Goal: Information Seeking & Learning: Compare options

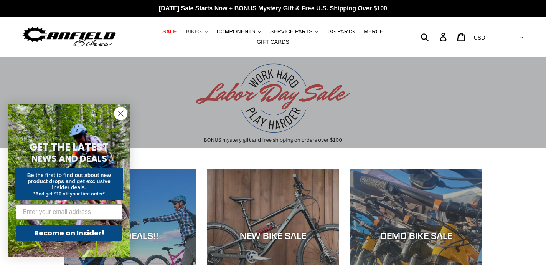
click at [201, 33] on span "BIKES" at bounding box center [194, 31] width 16 height 7
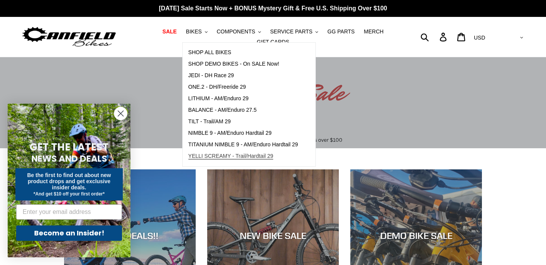
click at [241, 159] on span "YELLI SCREAMY - Trail/Hardtail 29" at bounding box center [230, 156] width 85 height 7
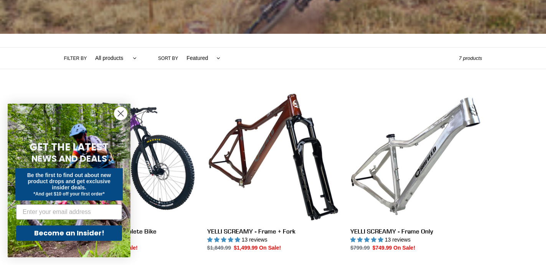
scroll to position [142, 0]
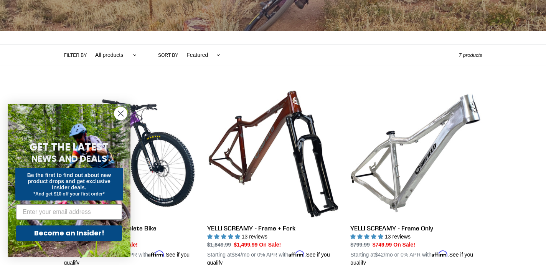
click at [117, 116] on circle "Close dialog" at bounding box center [120, 113] width 13 height 13
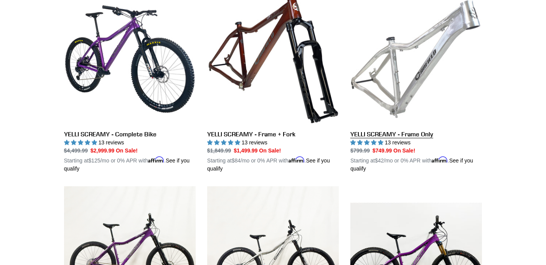
scroll to position [232, 0]
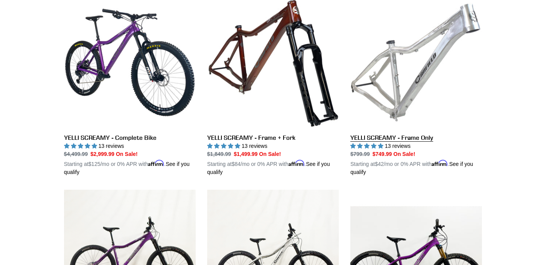
click at [425, 53] on link "YELLI SCREAMY - Frame Only" at bounding box center [416, 87] width 132 height 180
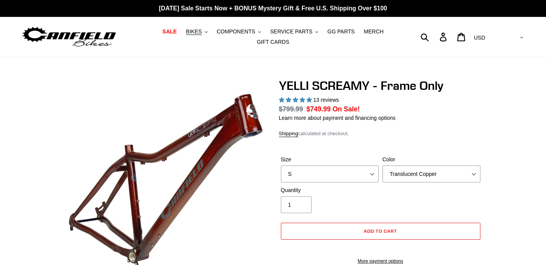
select select "highest-rating"
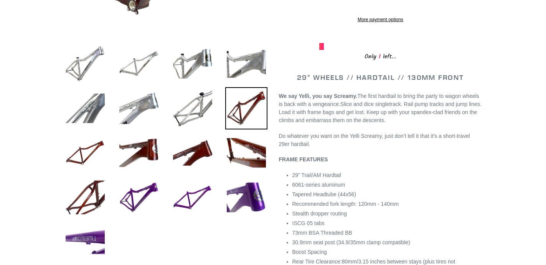
scroll to position [254, 0]
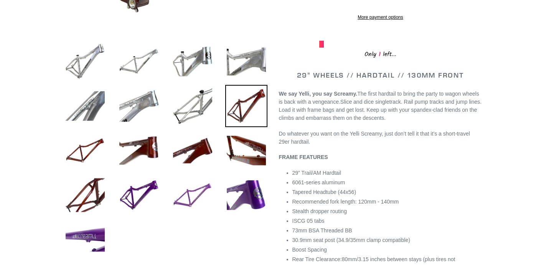
click at [178, 200] on img at bounding box center [193, 195] width 42 height 42
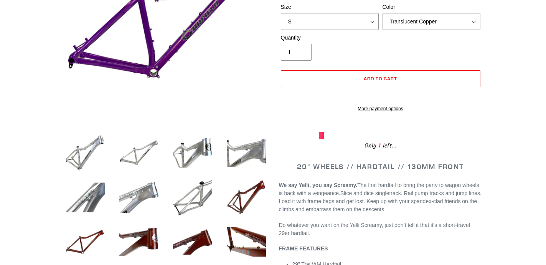
scroll to position [0, 0]
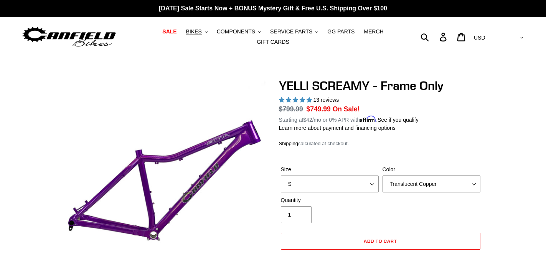
click at [400, 178] on select "Translucent Copper Purple Haze Raw" at bounding box center [432, 183] width 98 height 17
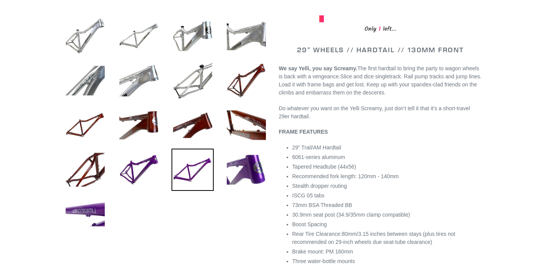
scroll to position [318, 0]
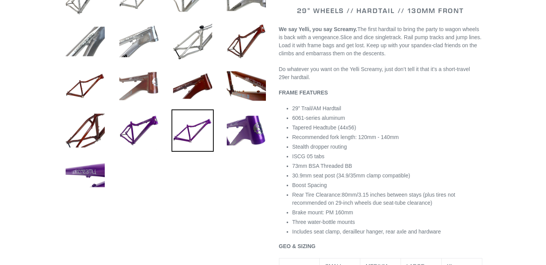
click at [153, 82] on img at bounding box center [139, 86] width 42 height 42
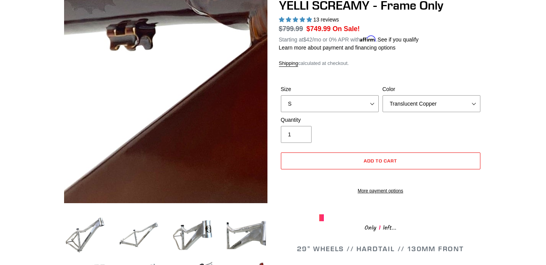
scroll to position [79, 0]
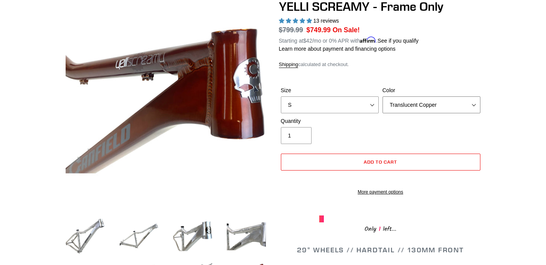
click at [397, 101] on select "Translucent Copper Purple Haze Raw" at bounding box center [432, 104] width 98 height 17
select select "Purple Haze"
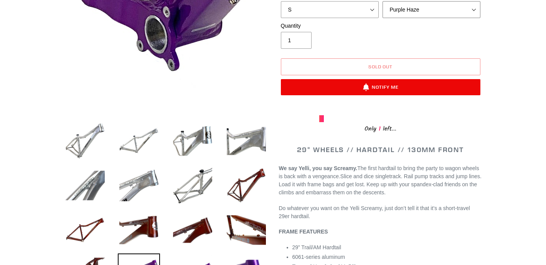
scroll to position [217, 0]
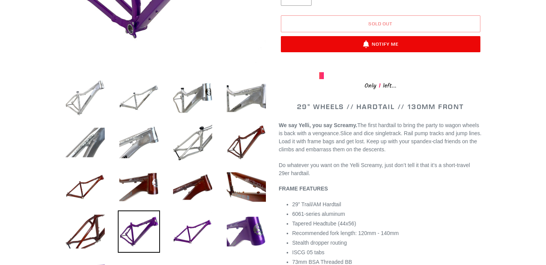
click at [93, 104] on img at bounding box center [85, 98] width 42 height 42
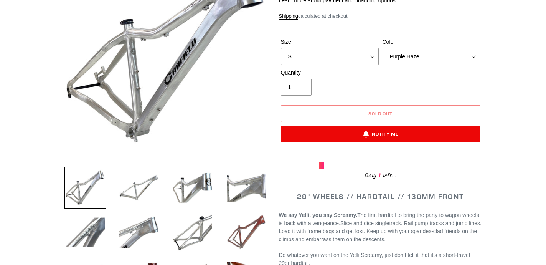
scroll to position [5, 0]
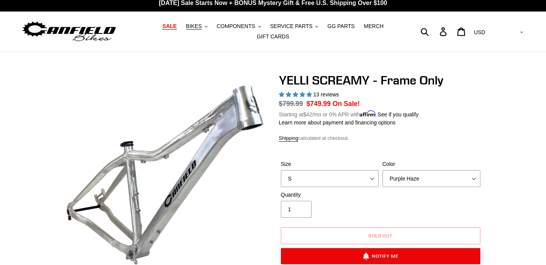
click at [174, 26] on span "SALE" at bounding box center [169, 26] width 14 height 7
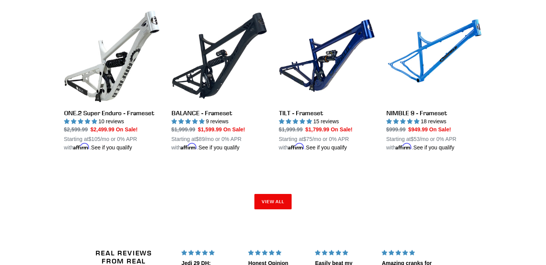
scroll to position [1205, 0]
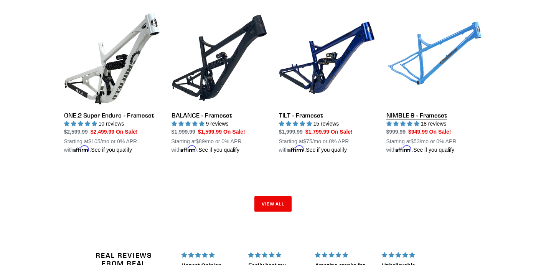
click at [441, 53] on link "NIMBLE 9 - Frameset" at bounding box center [435, 82] width 96 height 144
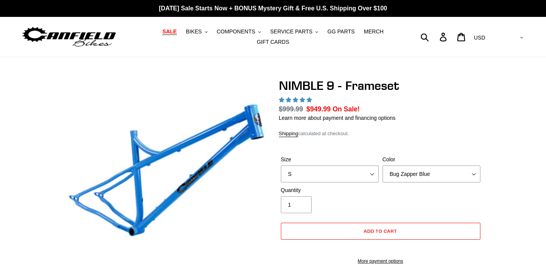
select select "highest-rating"
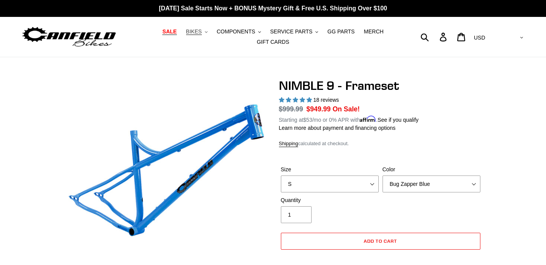
click at [199, 31] on span "BIKES" at bounding box center [194, 31] width 16 height 7
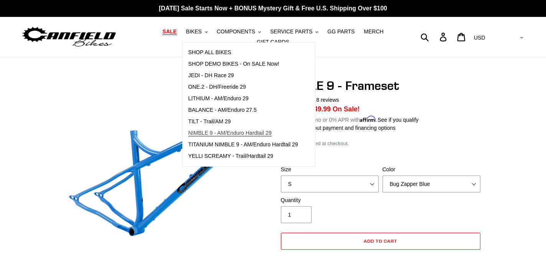
click at [226, 135] on span "NIMBLE 9 - AM/Enduro Hardtail 29" at bounding box center [229, 133] width 83 height 7
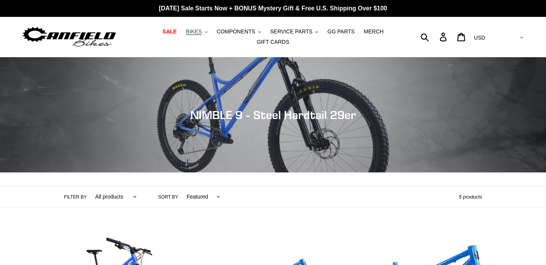
click at [200, 31] on span "BIKES" at bounding box center [194, 31] width 16 height 7
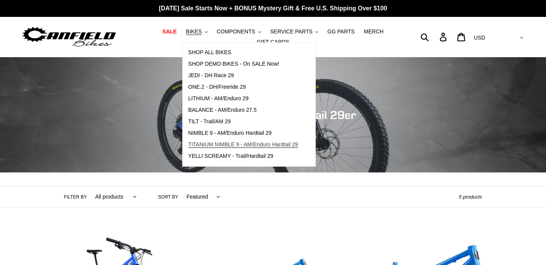
click at [233, 146] on span "TITANIUM NIMBLE 9 - AM/Enduro Hardtail 29" at bounding box center [243, 144] width 110 height 7
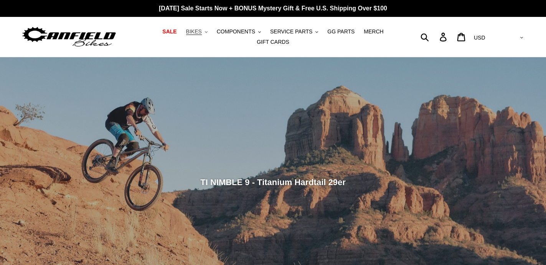
click at [199, 33] on span "BIKES" at bounding box center [194, 31] width 16 height 7
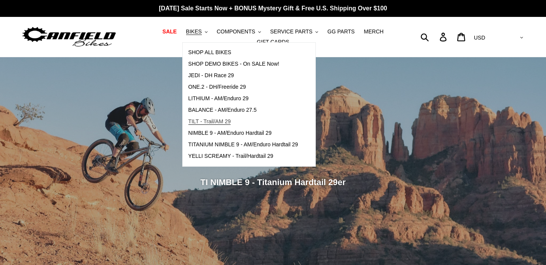
click at [218, 124] on span "TILT - Trail/AM 29" at bounding box center [209, 121] width 43 height 7
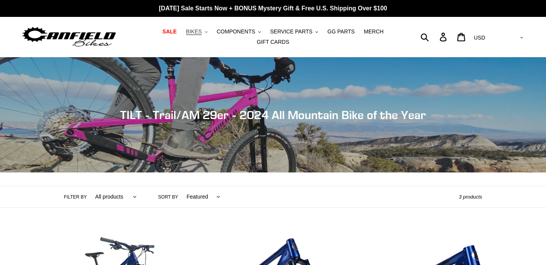
click at [199, 29] on span "BIKES" at bounding box center [194, 31] width 16 height 7
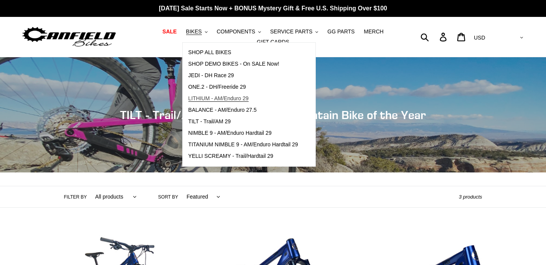
click at [221, 99] on span "LITHIUM - AM/Enduro 29" at bounding box center [218, 98] width 60 height 7
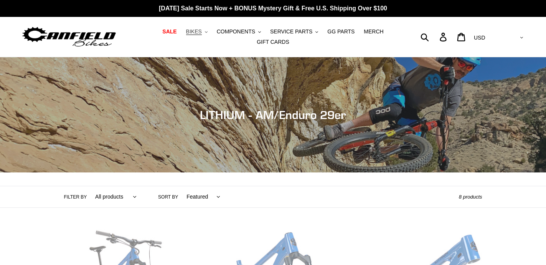
click at [202, 30] on span "BIKES" at bounding box center [194, 31] width 16 height 7
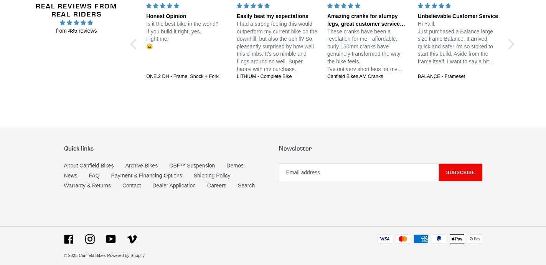
scroll to position [1624, 0]
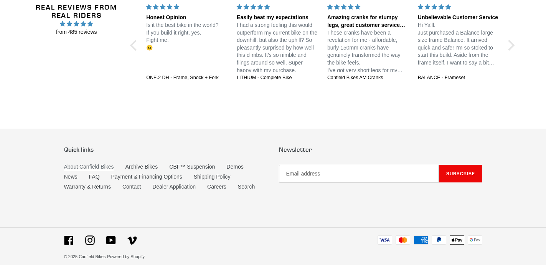
click at [84, 164] on link "About Canfield Bikes" at bounding box center [89, 167] width 50 height 7
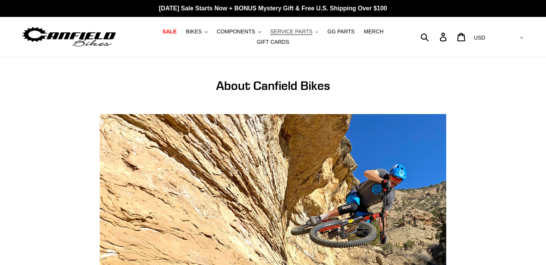
click at [288, 28] on span "SERVICE PARTS" at bounding box center [291, 31] width 42 height 7
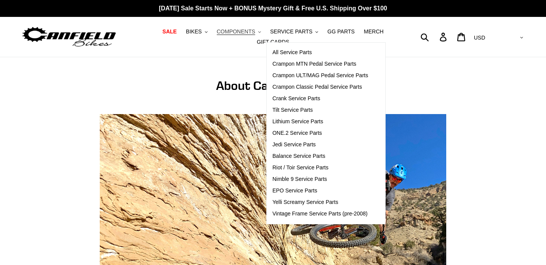
click at [246, 32] on span "COMPONENTS" at bounding box center [236, 31] width 38 height 7
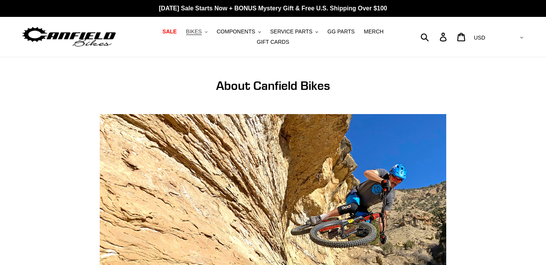
click at [202, 32] on span "BIKES" at bounding box center [194, 31] width 16 height 7
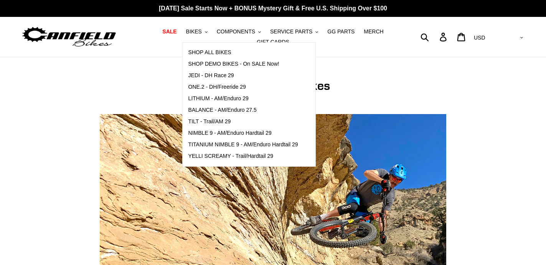
click at [184, 30] on ul "SALE BIKES .cls-1{fill:#231f20} SHOP ALL BIKES SHOP DEMO BIKES - On SALE Now! J…" at bounding box center [273, 36] width 252 height 21
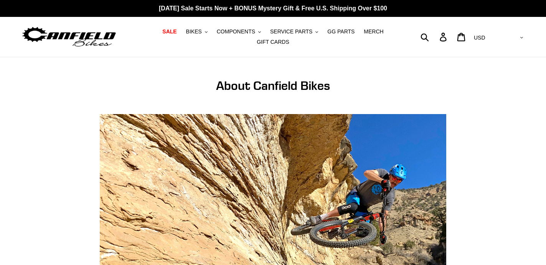
click at [196, 26] on nav "SALE BIKES .cls-1{fill:#231f20} SHOP ALL BIKES SHOP DEMO BIKES - On SALE Now! J…" at bounding box center [273, 37] width 252 height 40
click at [196, 30] on span "BIKES" at bounding box center [194, 31] width 16 height 7
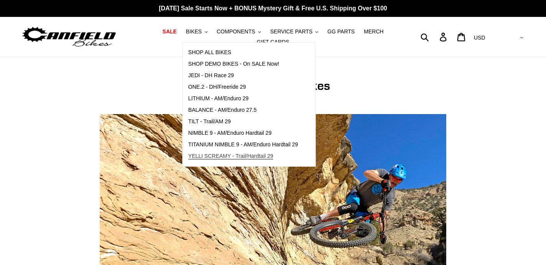
click at [242, 155] on span "YELLI SCREAMY - Trail/Hardtail 29" at bounding box center [230, 156] width 85 height 7
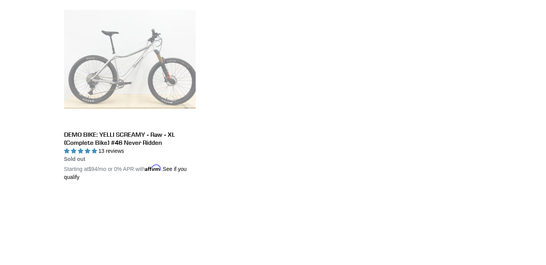
scroll to position [714, 0]
